Goal: Find specific page/section: Find specific page/section

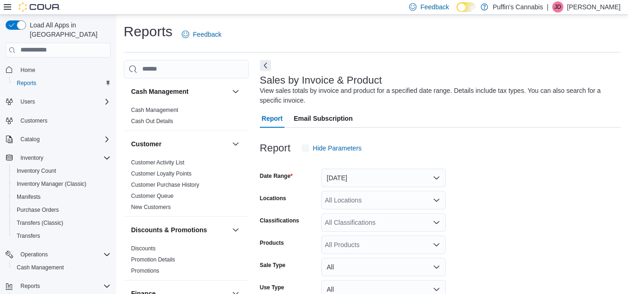
scroll to position [31, 0]
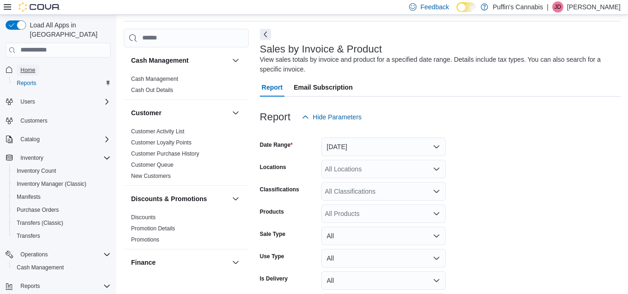
click at [35, 65] on link "Home" at bounding box center [28, 70] width 22 height 11
